Goal: Transaction & Acquisition: Purchase product/service

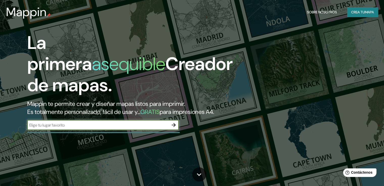
click at [369, 13] on font "mapa" at bounding box center [369, 12] width 9 height 5
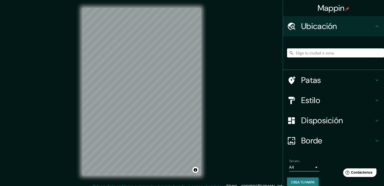
click at [316, 53] on input "Elige tu ciudad o zona" at bounding box center [335, 53] width 97 height 9
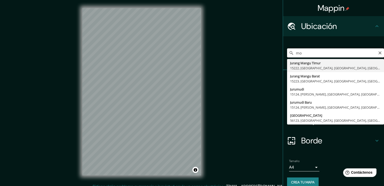
type input "m"
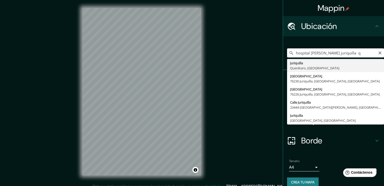
type input "Juriquilla, [GEOGRAPHIC_DATA], [GEOGRAPHIC_DATA]"
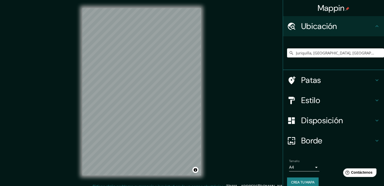
click at [309, 101] on font "Estilo" at bounding box center [310, 100] width 19 height 11
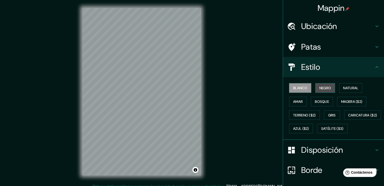
click at [325, 89] on font "Negro" at bounding box center [326, 88] width 12 height 5
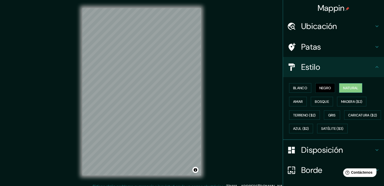
click at [344, 91] on font "Natural" at bounding box center [350, 88] width 15 height 7
click at [300, 102] on button "Amar" at bounding box center [298, 102] width 18 height 10
click at [347, 89] on font "Natural" at bounding box center [350, 88] width 15 height 5
click at [347, 100] on font "Madera ($2)" at bounding box center [351, 102] width 21 height 5
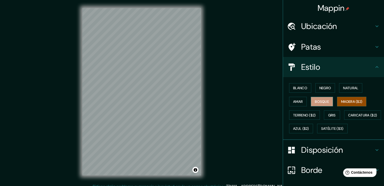
click at [327, 101] on button "Bosque" at bounding box center [322, 102] width 22 height 10
click at [343, 86] on font "Natural" at bounding box center [350, 88] width 15 height 5
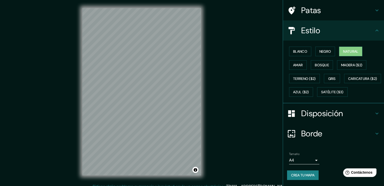
scroll to position [49, 0]
click at [312, 163] on body "Mappin Ubicación Juriquilla, [GEOGRAPHIC_DATA], [GEOGRAPHIC_DATA] Patas Estilo …" at bounding box center [192, 93] width 384 height 186
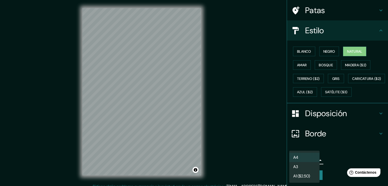
click at [308, 171] on li "A3" at bounding box center [304, 166] width 30 height 9
type input "a4"
click at [309, 158] on body "Mappin Ubicación Juriquilla, [GEOGRAPHIC_DATA], [GEOGRAPHIC_DATA] Patas Estilo …" at bounding box center [194, 93] width 388 height 186
click at [327, 154] on div at bounding box center [194, 93] width 388 height 186
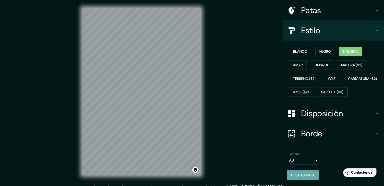
click at [306, 175] on font "Crea tu mapa" at bounding box center [302, 175] width 23 height 5
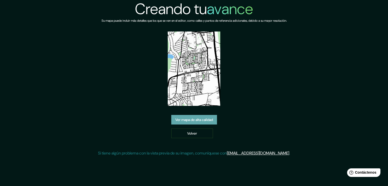
click at [202, 118] on font "Ver mapa de alta calidad" at bounding box center [194, 120] width 38 height 5
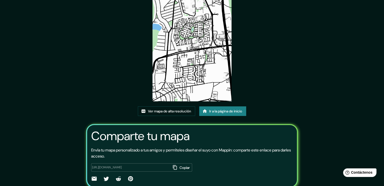
scroll to position [50, 0]
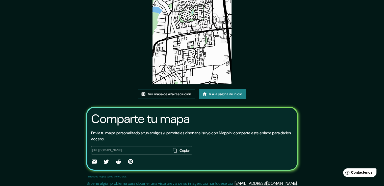
click at [192, 64] on img at bounding box center [192, 28] width 79 height 112
